Goal: Transaction & Acquisition: Download file/media

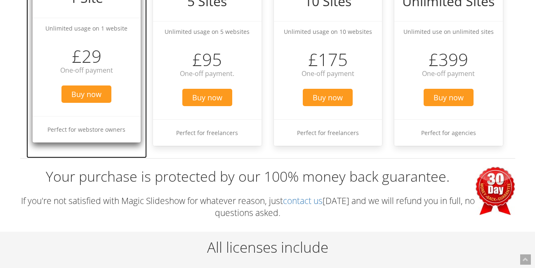
click at [122, 132] on li "Perfect for webstore owners" at bounding box center [87, 129] width 109 height 26
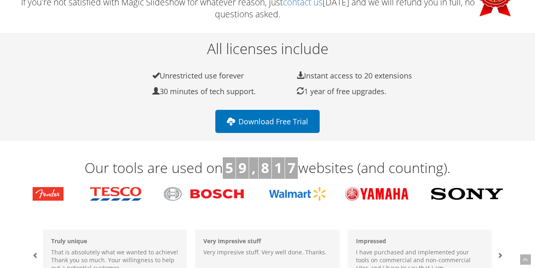
scroll to position [268, 0]
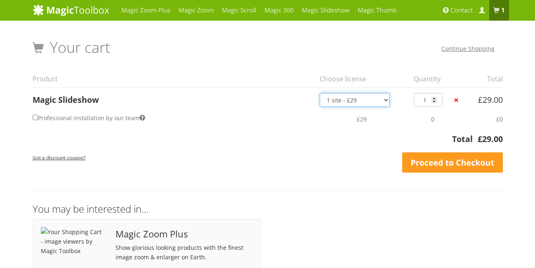
click at [376, 100] on select "1 site - £29 5 websites - £95 10 websites - £175 Unlimited - £399 Bundled - £899" at bounding box center [355, 100] width 70 height 14
click at [438, 98] on input "1" at bounding box center [428, 100] width 29 height 14
click at [281, 142] on th "Total" at bounding box center [253, 141] width 440 height 17
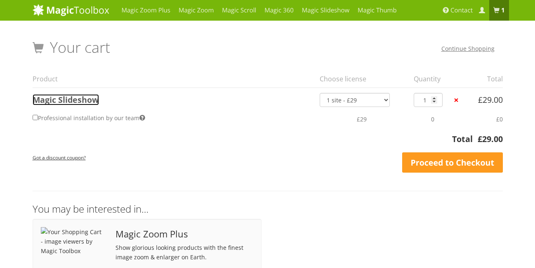
click at [57, 102] on link "Magic Slideshow" at bounding box center [66, 99] width 66 height 11
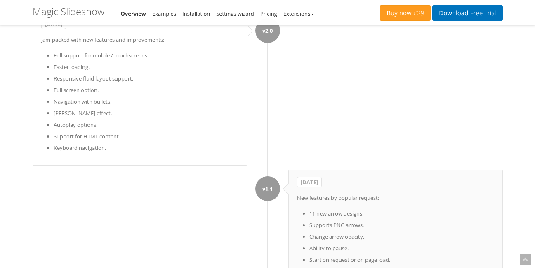
scroll to position [4455, 0]
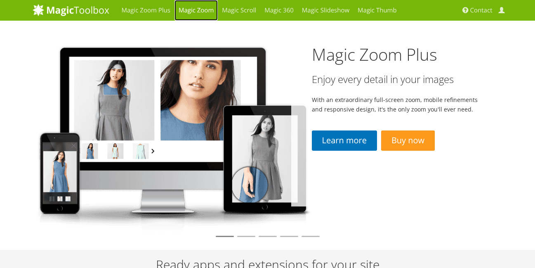
click at [186, 7] on link "Magic Zoom" at bounding box center [196, 10] width 43 height 21
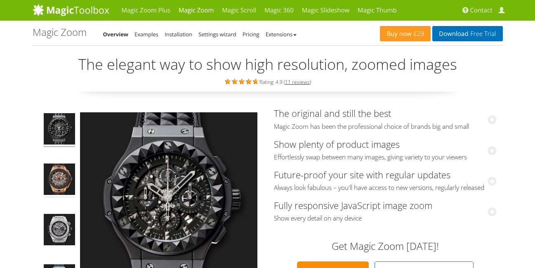
click at [58, 177] on img at bounding box center [59, 180] width 31 height 34
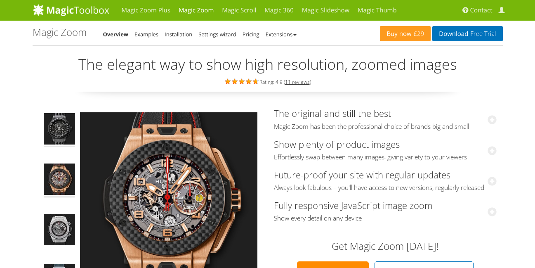
click at [56, 126] on img at bounding box center [59, 130] width 31 height 34
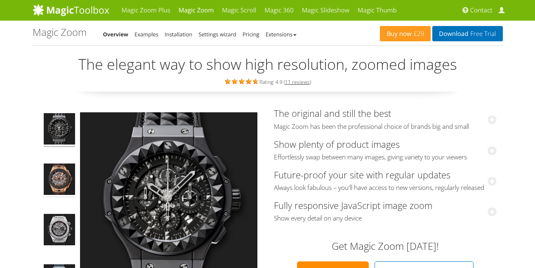
click at [57, 175] on img at bounding box center [59, 180] width 31 height 34
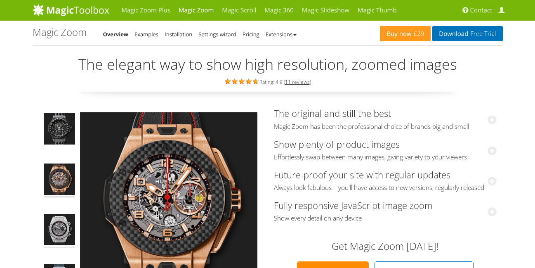
click at [60, 223] on img at bounding box center [59, 231] width 31 height 34
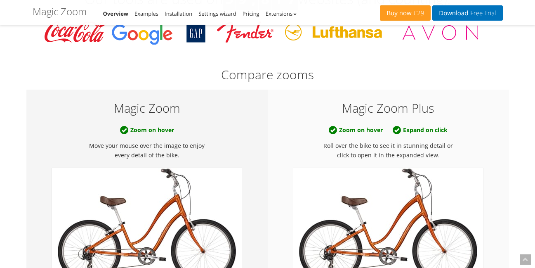
scroll to position [347, 0]
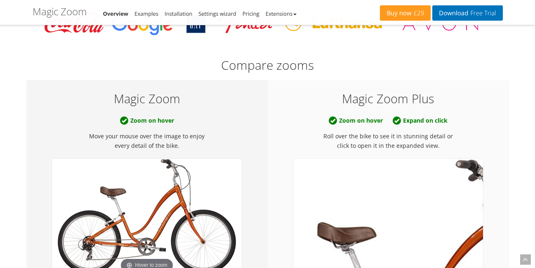
click at [373, 179] on img at bounding box center [388, 216] width 190 height 116
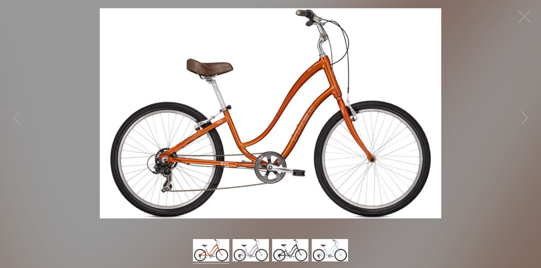
click at [277, 135] on img at bounding box center [271, 113] width 342 height 210
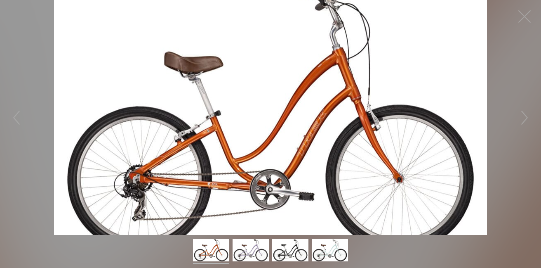
click at [321, 111] on figure at bounding box center [270, 117] width 541 height 235
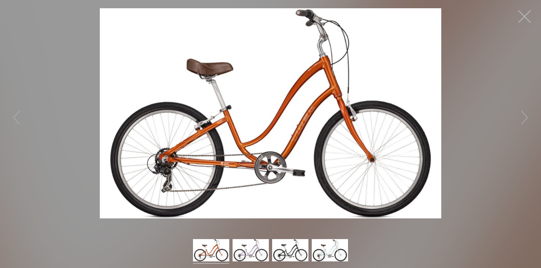
click at [526, 11] on button "button" at bounding box center [525, 16] width 25 height 25
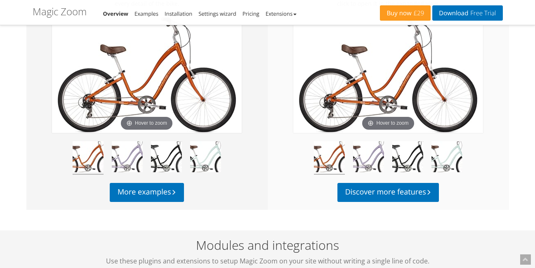
scroll to position [495, 0]
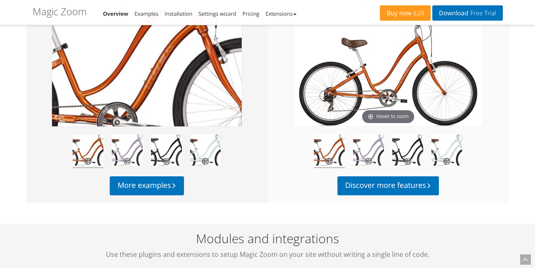
click at [160, 74] on img at bounding box center [147, 68] width 190 height 116
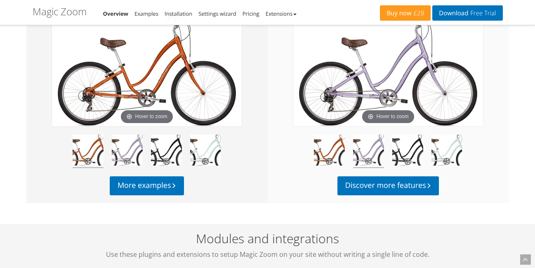
click at [367, 152] on img at bounding box center [368, 151] width 31 height 33
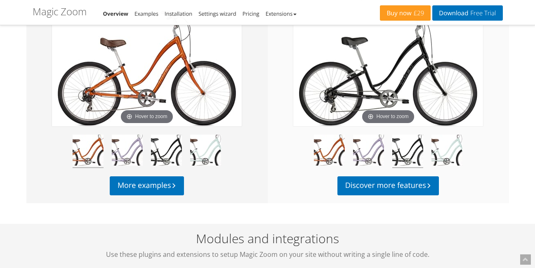
click at [418, 149] on img at bounding box center [407, 151] width 31 height 33
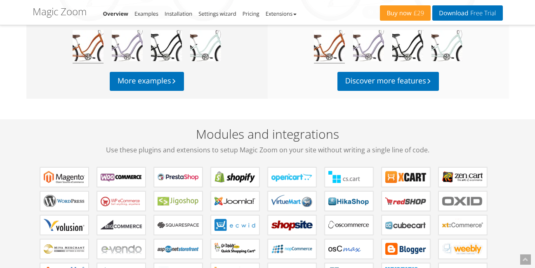
scroll to position [644, 0]
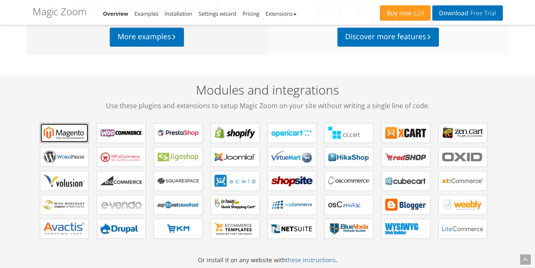
click at [60, 133] on b "Magic Zoom for Magento" at bounding box center [64, 133] width 41 height 12
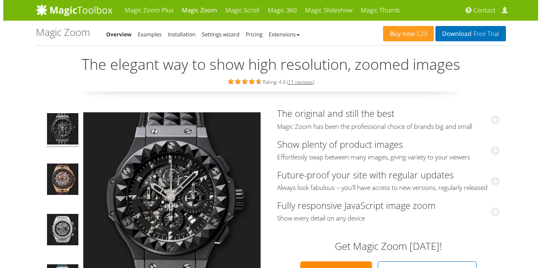
scroll to position [99, 0]
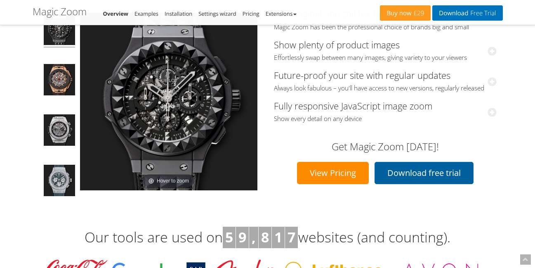
click at [406, 173] on link "Download free trial" at bounding box center [424, 173] width 99 height 22
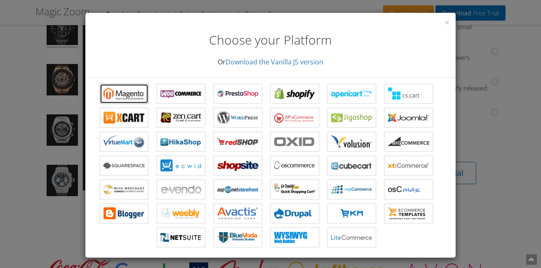
click at [136, 93] on b "Magic Zoom for Magento" at bounding box center [124, 93] width 41 height 12
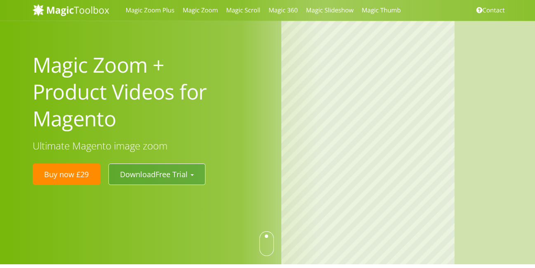
click at [154, 172] on button "Download Free Trial" at bounding box center [157, 173] width 97 height 21
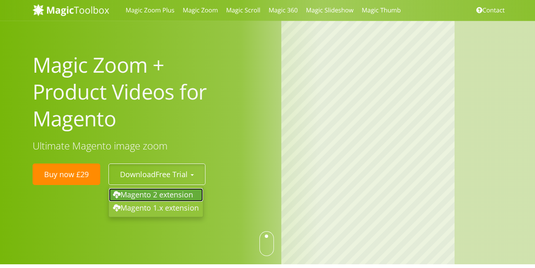
click at [156, 191] on link "Magento 2 extension" at bounding box center [156, 194] width 94 height 13
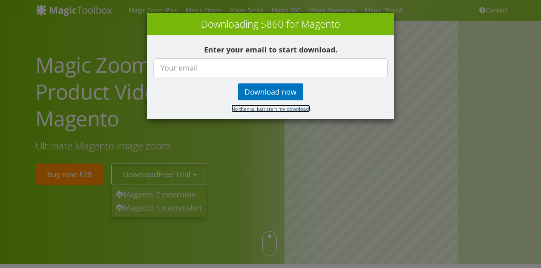
click at [270, 111] on small "No thanks, just start my download." at bounding box center [270, 108] width 79 height 7
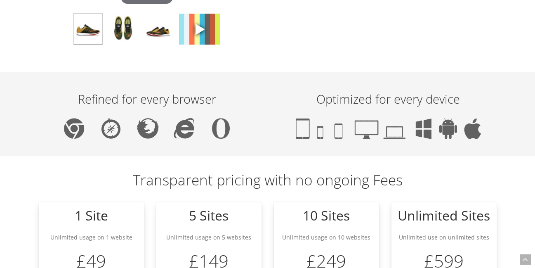
scroll to position [792, 0]
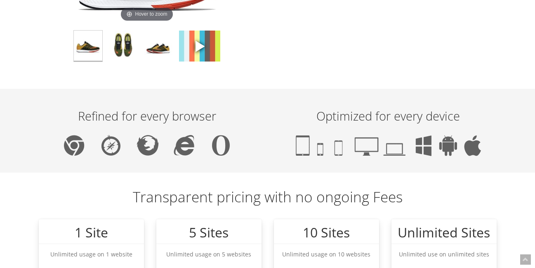
click at [146, 144] on img at bounding box center [147, 145] width 166 height 21
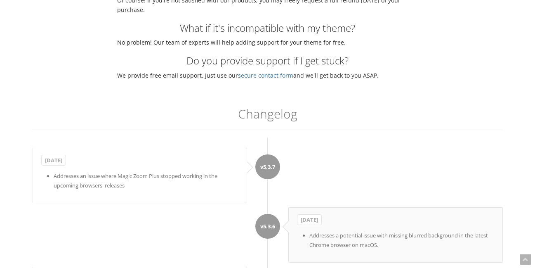
scroll to position [2773, 0]
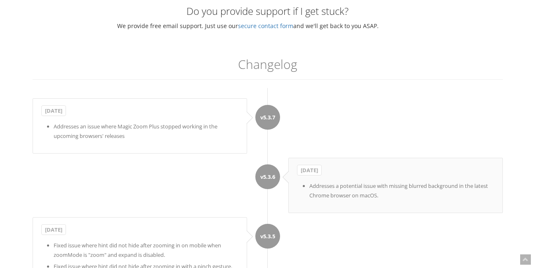
click at [194, 158] on li "v5.3.6 September 1, 2020 Addresses a potential issue with missing blurred backg…" at bounding box center [268, 185] width 470 height 55
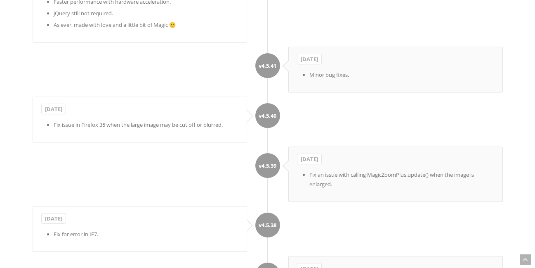
scroll to position [3478, 0]
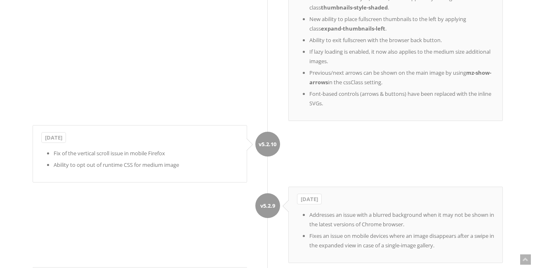
click at [368, 125] on li "v5.2.10 August 15, 2019 Fix of the vertical scroll issue in mobile Firefox Abil…" at bounding box center [268, 153] width 470 height 57
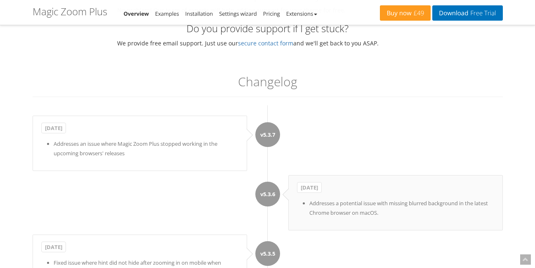
scroll to position [3177, 0]
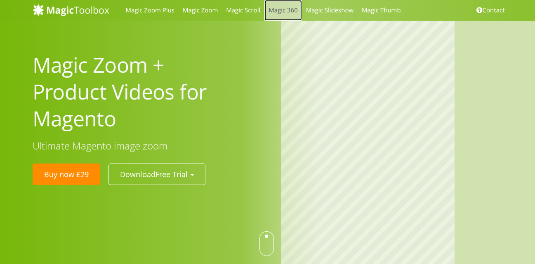
click at [286, 4] on link "Magic 360" at bounding box center [284, 10] width 38 height 21
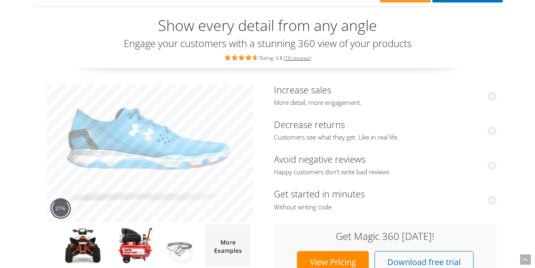
scroll to position [50, 0]
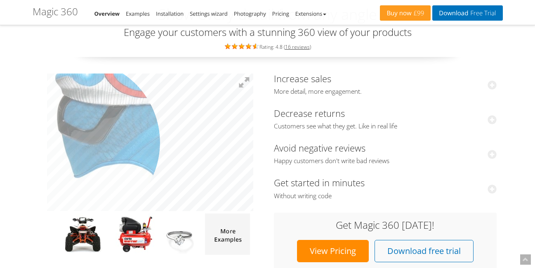
click at [78, 142] on img at bounding box center [222, 141] width 413 height 275
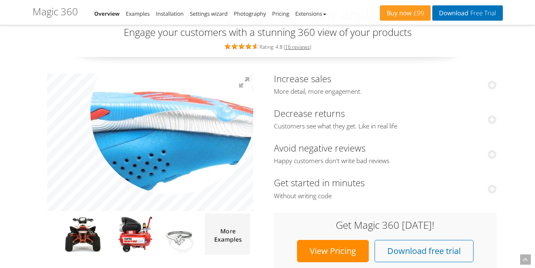
click at [173, 112] on img at bounding box center [127, 172] width 413 height 275
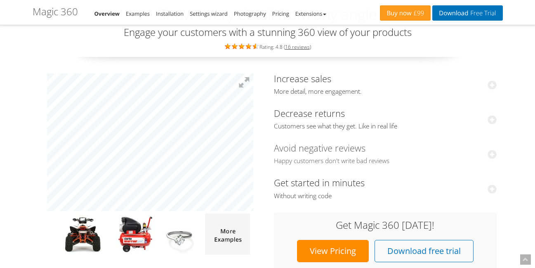
click at [336, 146] on div "Increase sales More detail, more engagement. After implementing our 360-degree …" at bounding box center [268, 169] width 470 height 201
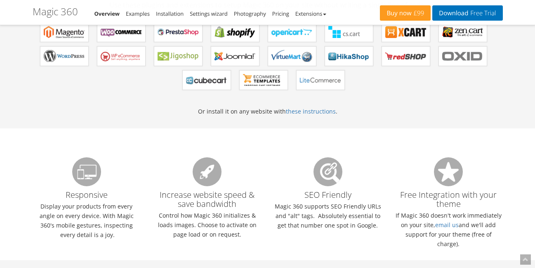
scroll to position [396, 0]
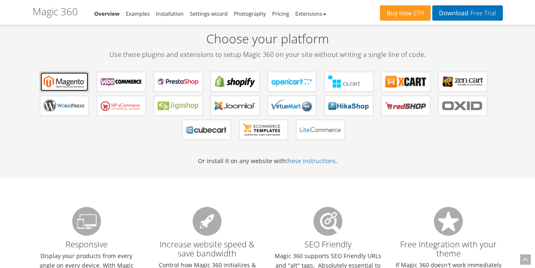
click at [62, 76] on b "Magic 360 for Magento" at bounding box center [64, 82] width 41 height 12
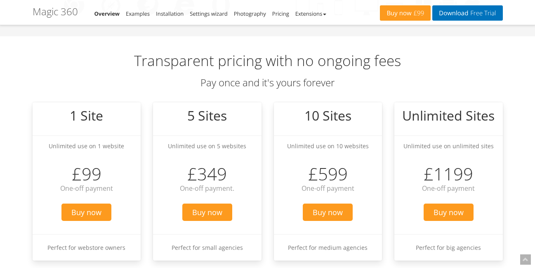
scroll to position [792, 0]
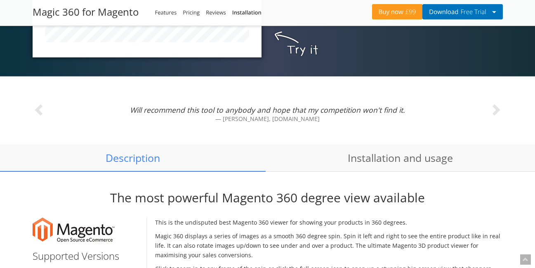
scroll to position [545, 0]
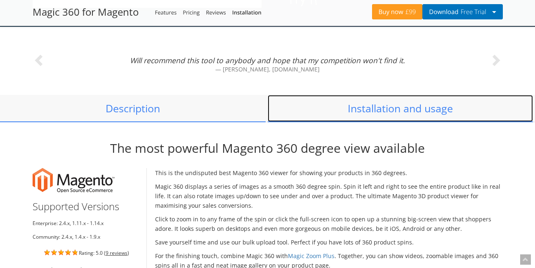
click at [354, 106] on link "Installation and usage" at bounding box center [401, 108] width 266 height 27
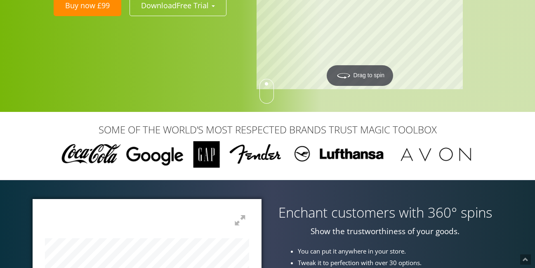
scroll to position [0, 0]
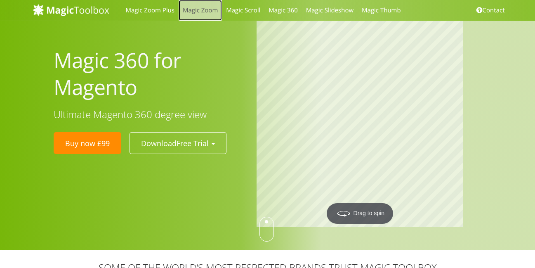
click at [193, 10] on link "Magic Zoom" at bounding box center [200, 10] width 43 height 21
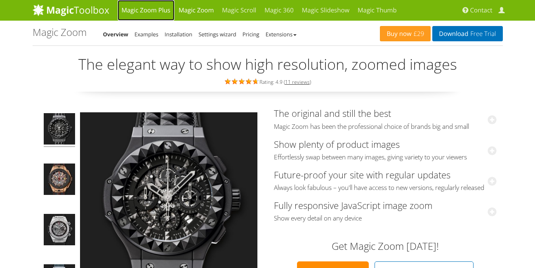
click at [127, 8] on link "Magic Zoom Plus" at bounding box center [146, 10] width 57 height 21
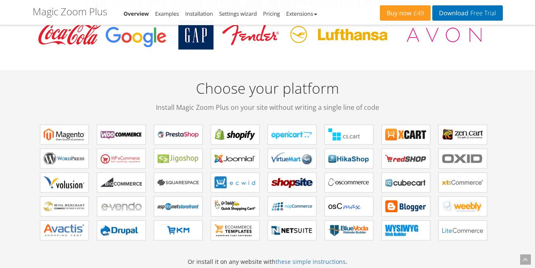
scroll to position [347, 0]
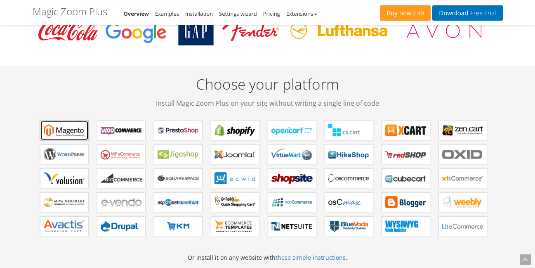
click at [64, 136] on b "Magic Zoom Plus for Magento" at bounding box center [64, 130] width 41 height 12
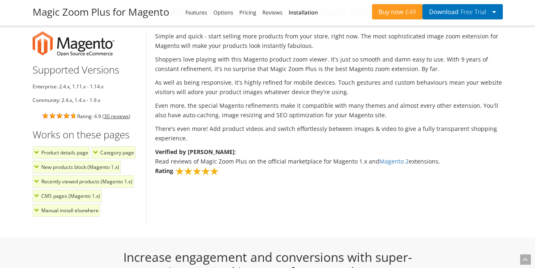
scroll to position [641, 0]
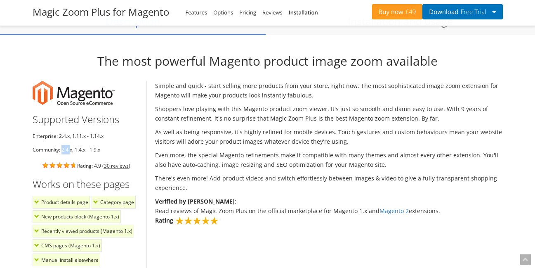
drag, startPoint x: 63, startPoint y: 147, endPoint x: 70, endPoint y: 147, distance: 7.4
click at [70, 147] on li "Community: 2.4.x, 1.4.x - 1.9.x" at bounding box center [87, 149] width 108 height 9
click at [109, 147] on li "Community: 2.4.x, 1.4.x - 1.9.x" at bounding box center [87, 149] width 108 height 9
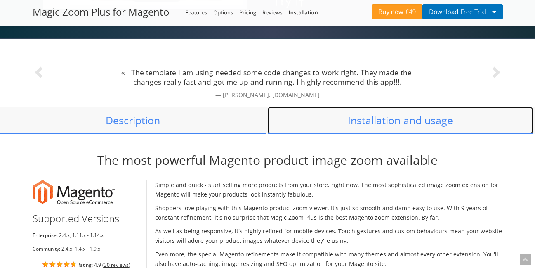
click at [437, 125] on link "Installation and usage" at bounding box center [401, 120] width 266 height 27
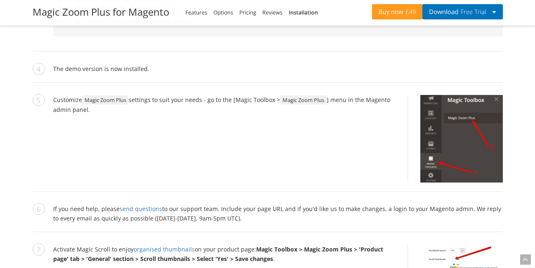
scroll to position [994, 0]
